Goal: Task Accomplishment & Management: Manage account settings

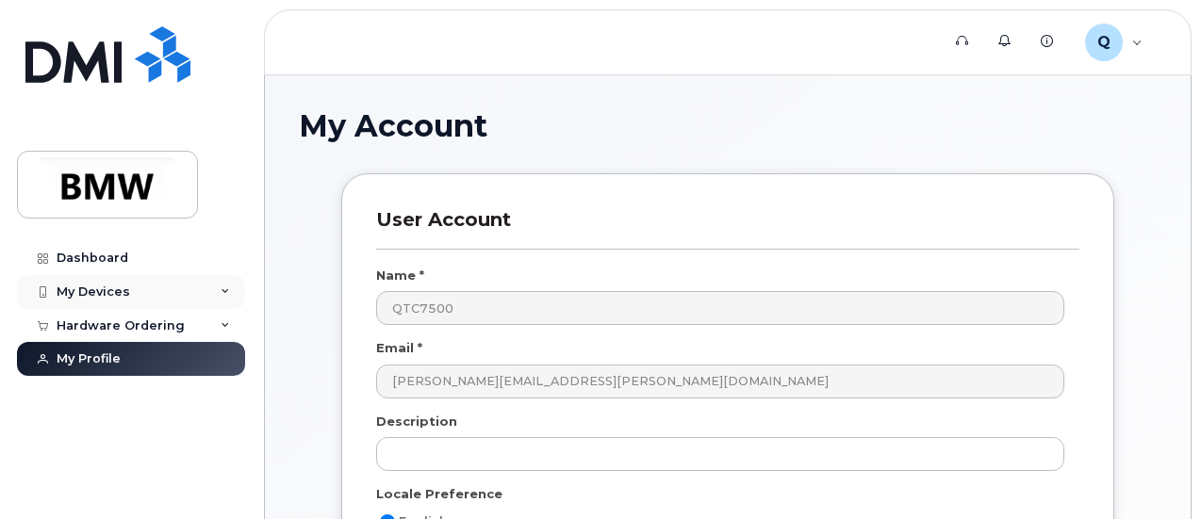
click at [115, 288] on div "My Devices" at bounding box center [94, 292] width 74 height 15
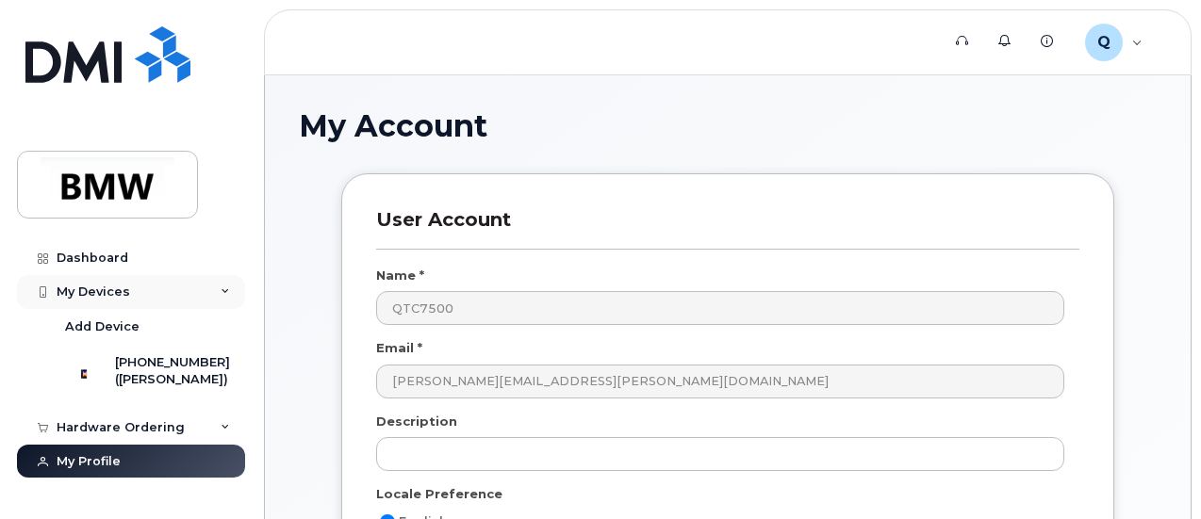
click at [115, 288] on div "My Devices" at bounding box center [94, 292] width 74 height 15
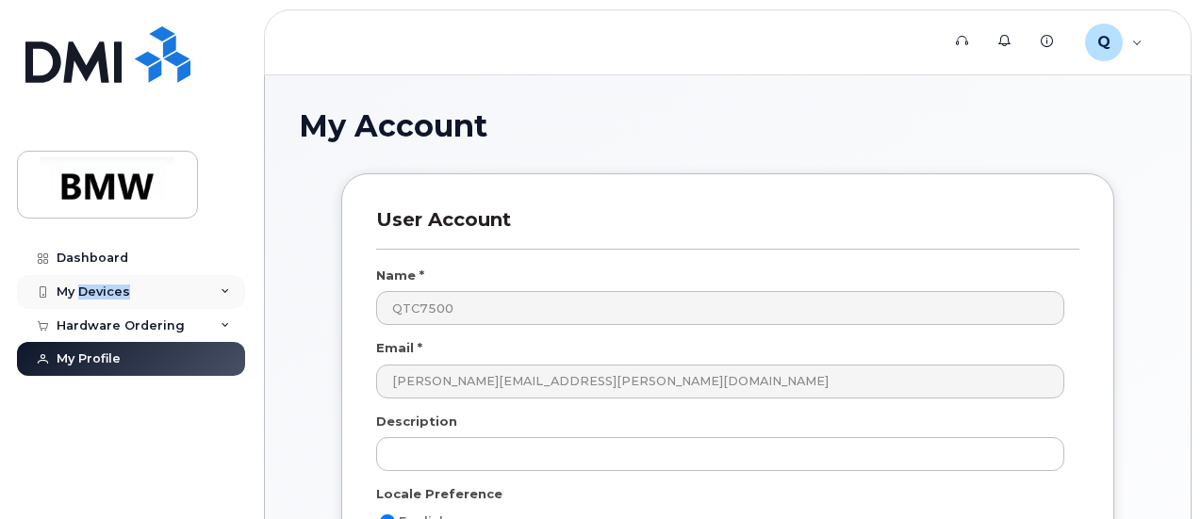
click at [115, 288] on div "My Devices" at bounding box center [94, 292] width 74 height 15
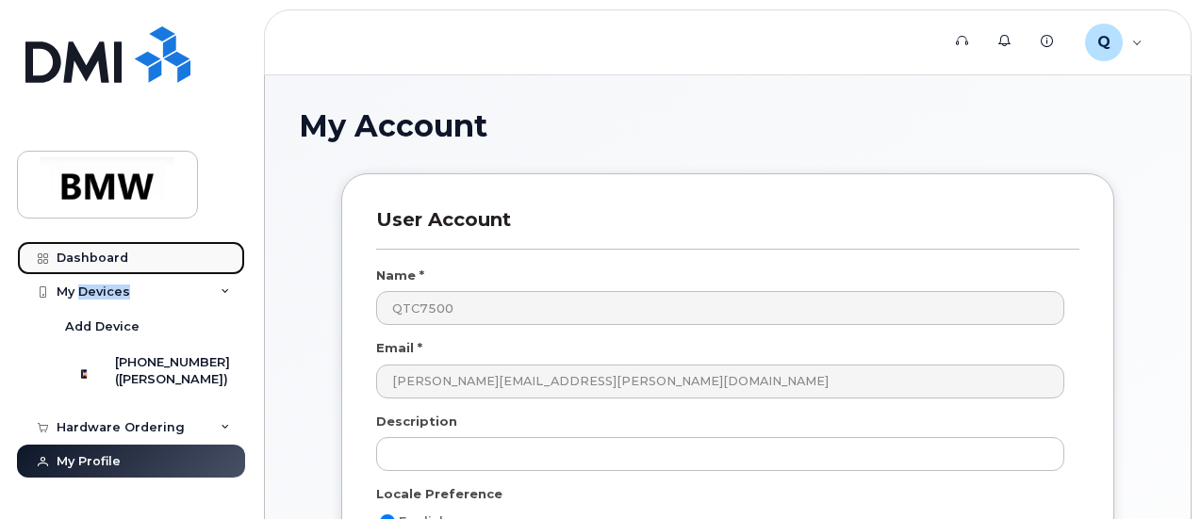
click at [94, 259] on div "Dashboard" at bounding box center [93, 258] width 72 height 15
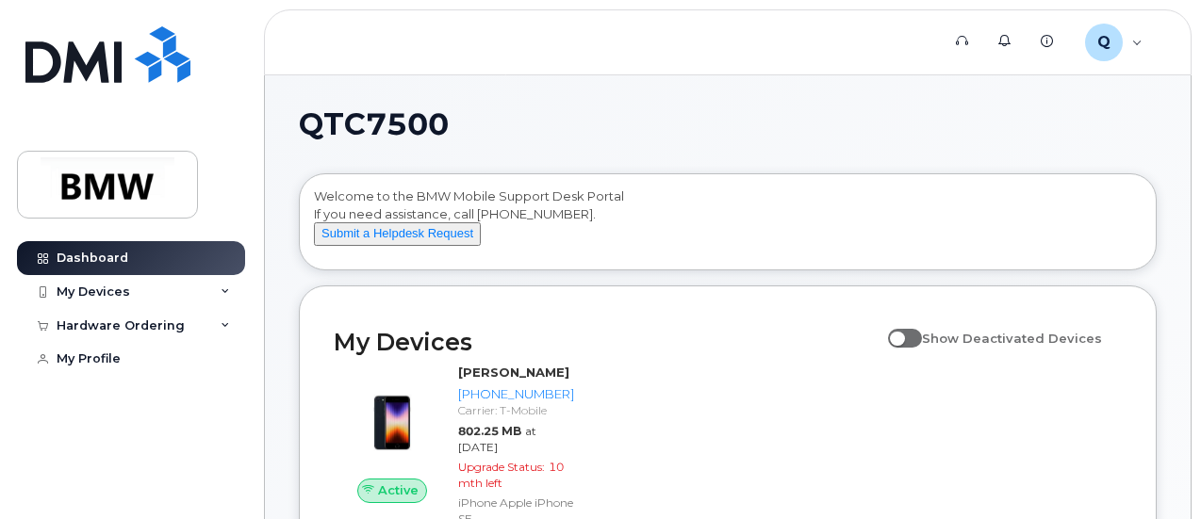
scroll to position [463, 0]
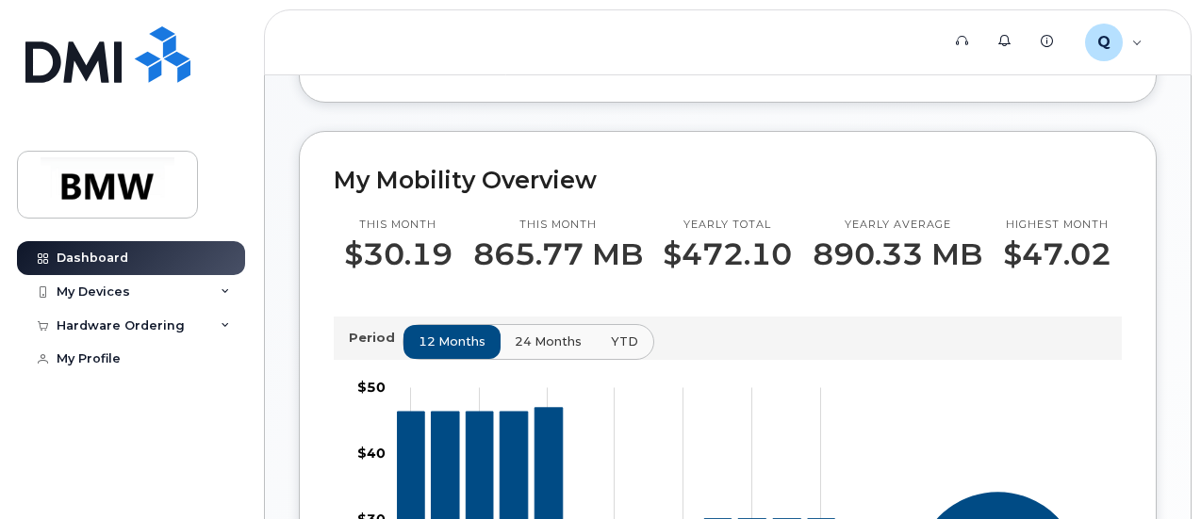
click at [1197, 206] on html "Support Alerts Knowledge Base Q QTC7500 Employee English Français Sign out Dash…" at bounding box center [600, 392] width 1201 height 1711
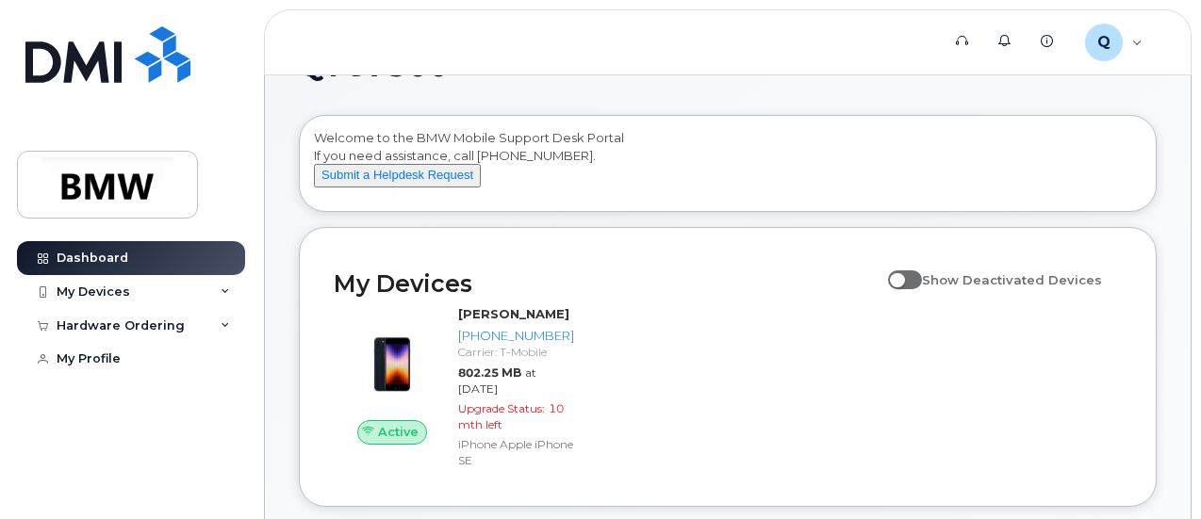
scroll to position [56, 0]
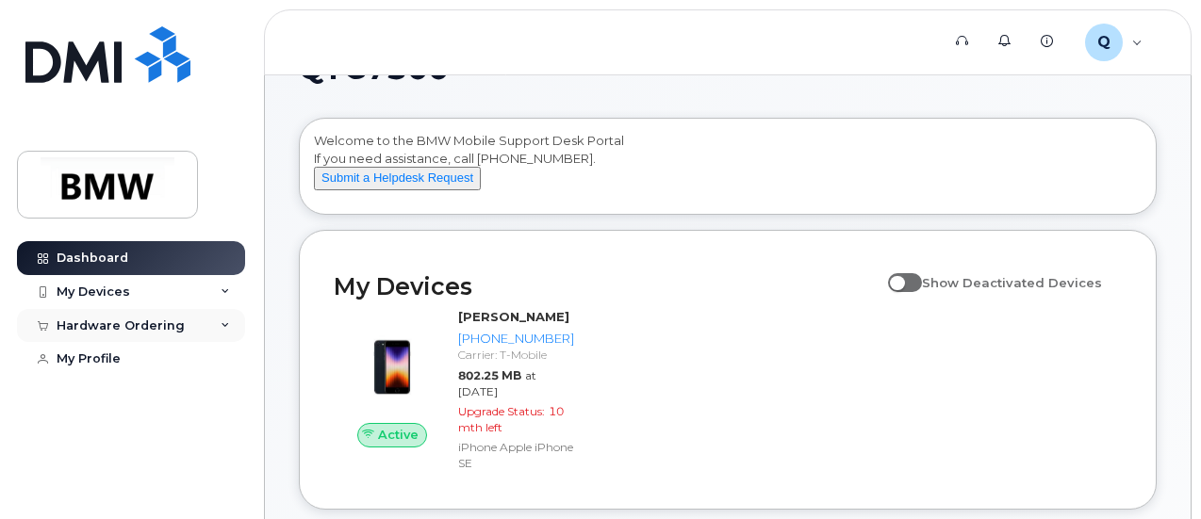
click at [219, 326] on div "Hardware Ordering" at bounding box center [131, 326] width 228 height 34
click at [226, 288] on icon at bounding box center [225, 292] width 9 height 9
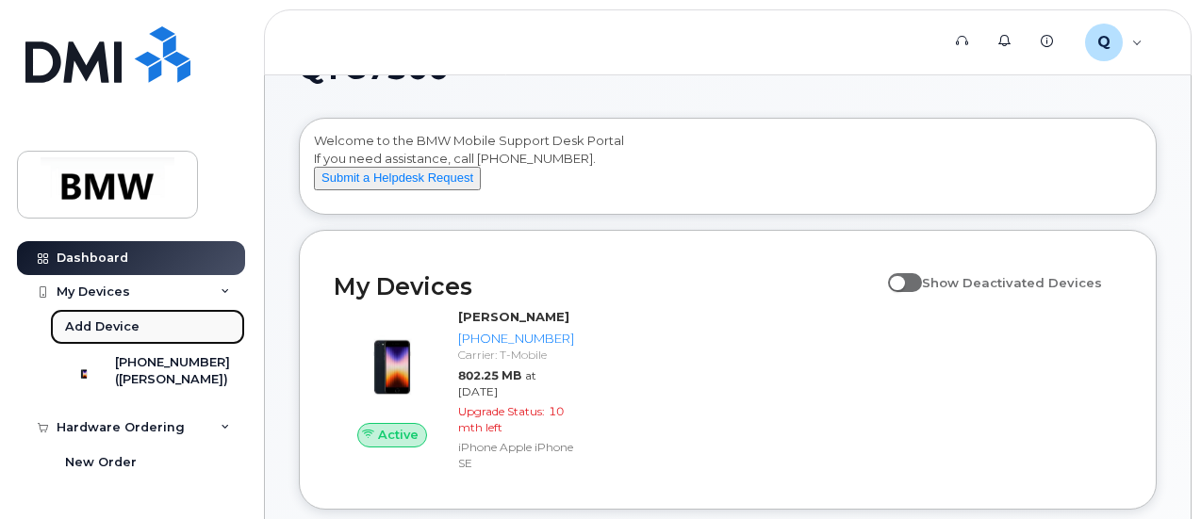
click at [140, 325] on link "Add Device" at bounding box center [147, 327] width 195 height 36
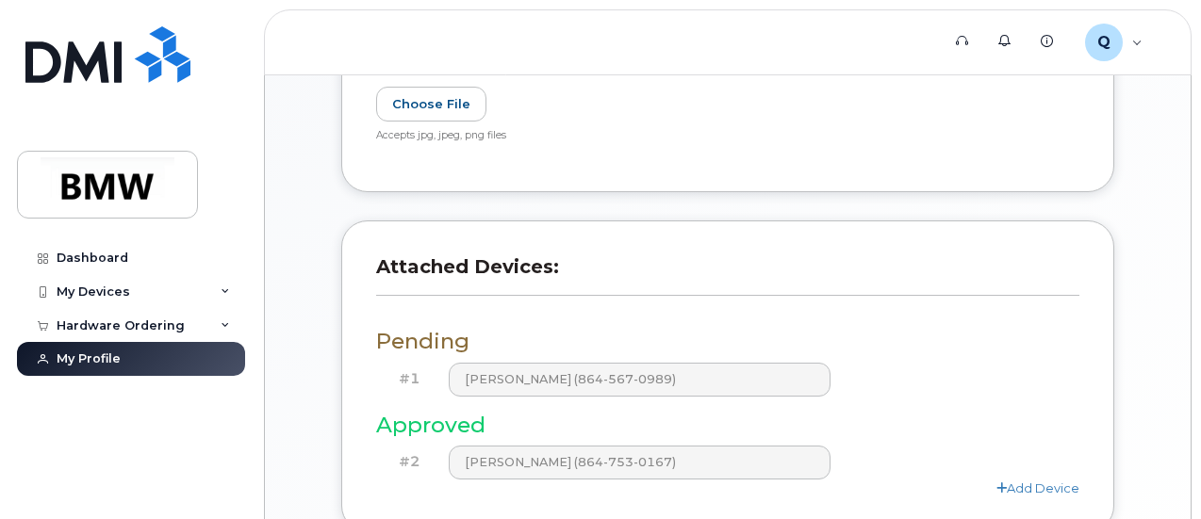
scroll to position [516, 0]
